Goal: Task Accomplishment & Management: Manage account settings

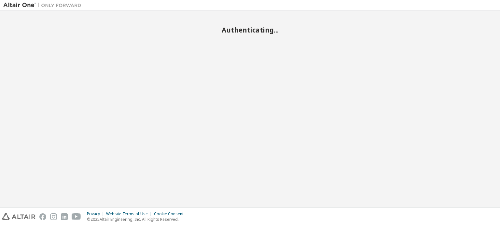
click at [319, 135] on div "Authenticating..." at bounding box center [250, 109] width 494 height 190
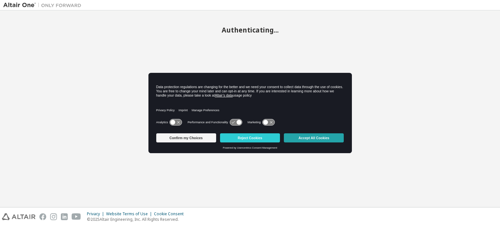
click at [322, 137] on button "Accept All Cookies" at bounding box center [314, 137] width 60 height 9
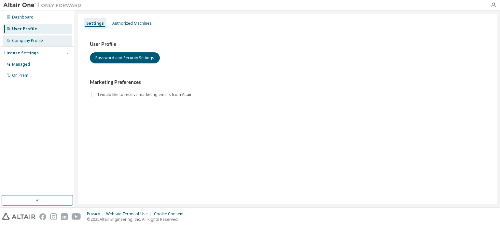
click at [31, 39] on div "Company Profile" at bounding box center [27, 40] width 31 height 5
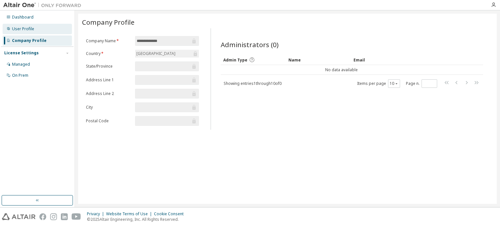
click at [27, 26] on div "User Profile" at bounding box center [23, 28] width 22 height 5
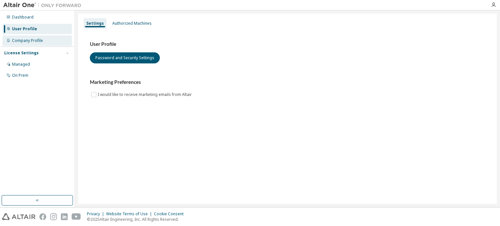
click at [30, 37] on div "Company Profile" at bounding box center [37, 40] width 69 height 10
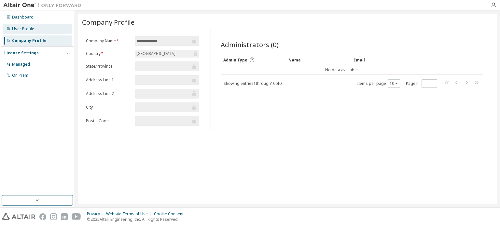
click at [23, 27] on div "User Profile" at bounding box center [23, 28] width 22 height 5
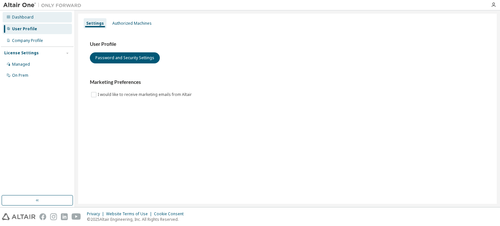
click at [23, 17] on div "Dashboard" at bounding box center [22, 17] width 21 height 5
